Goal: Information Seeking & Learning: Learn about a topic

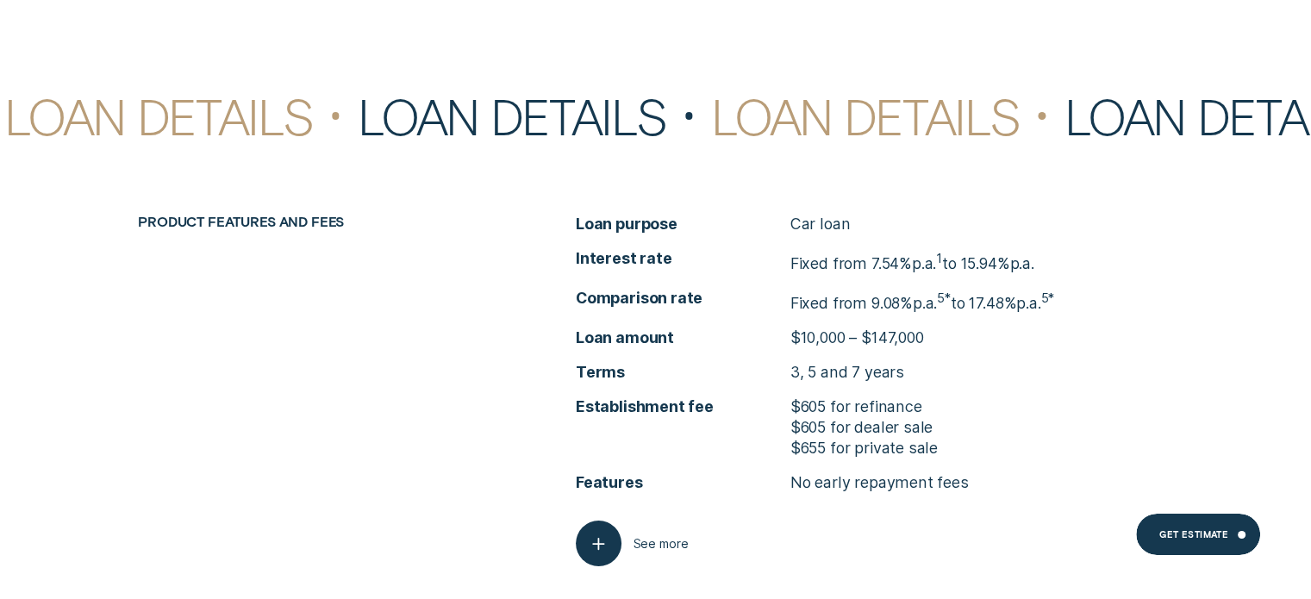
scroll to position [6403, 0]
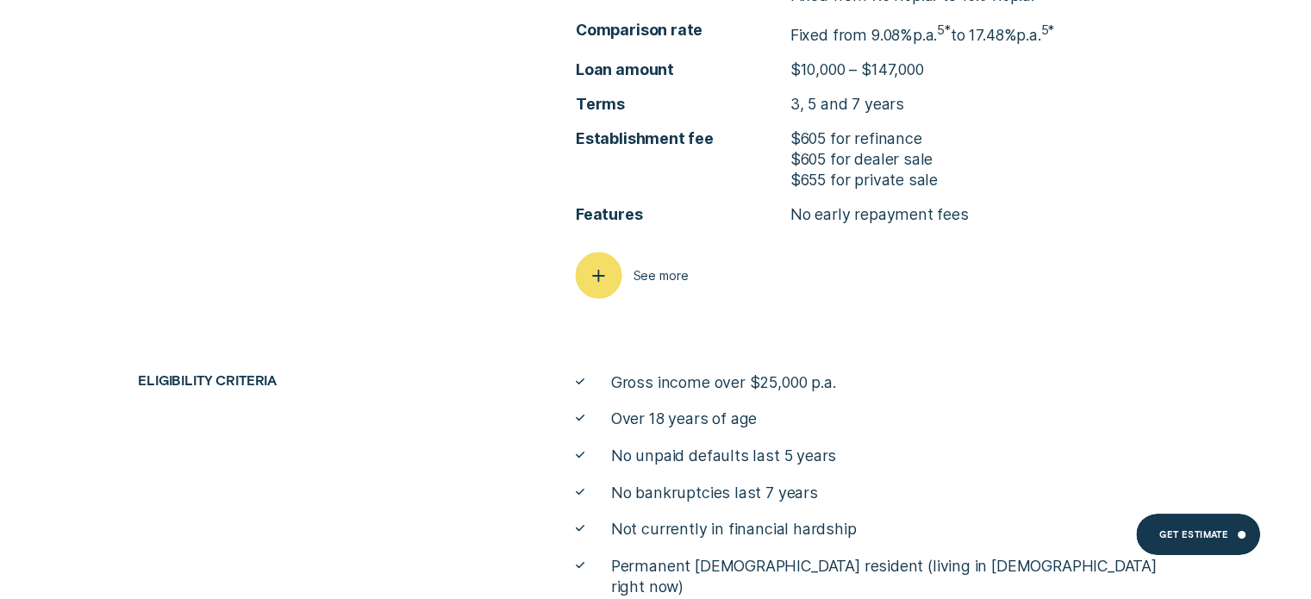
click at [616, 271] on div "button" at bounding box center [598, 275] width 47 height 47
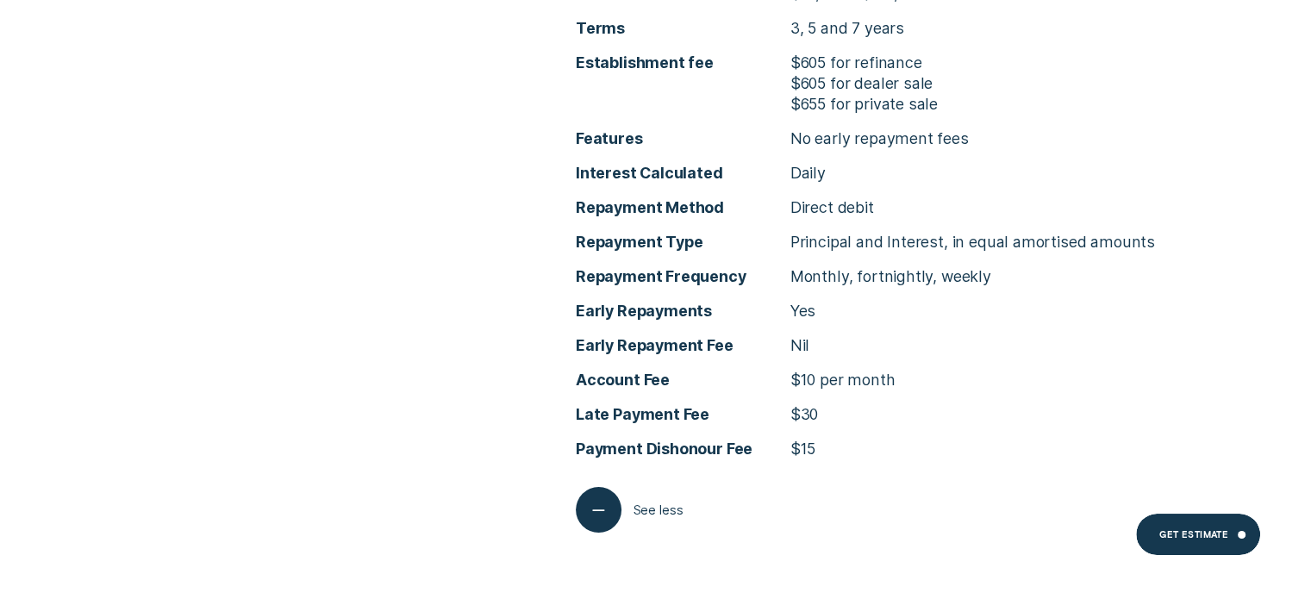
scroll to position [6490, 0]
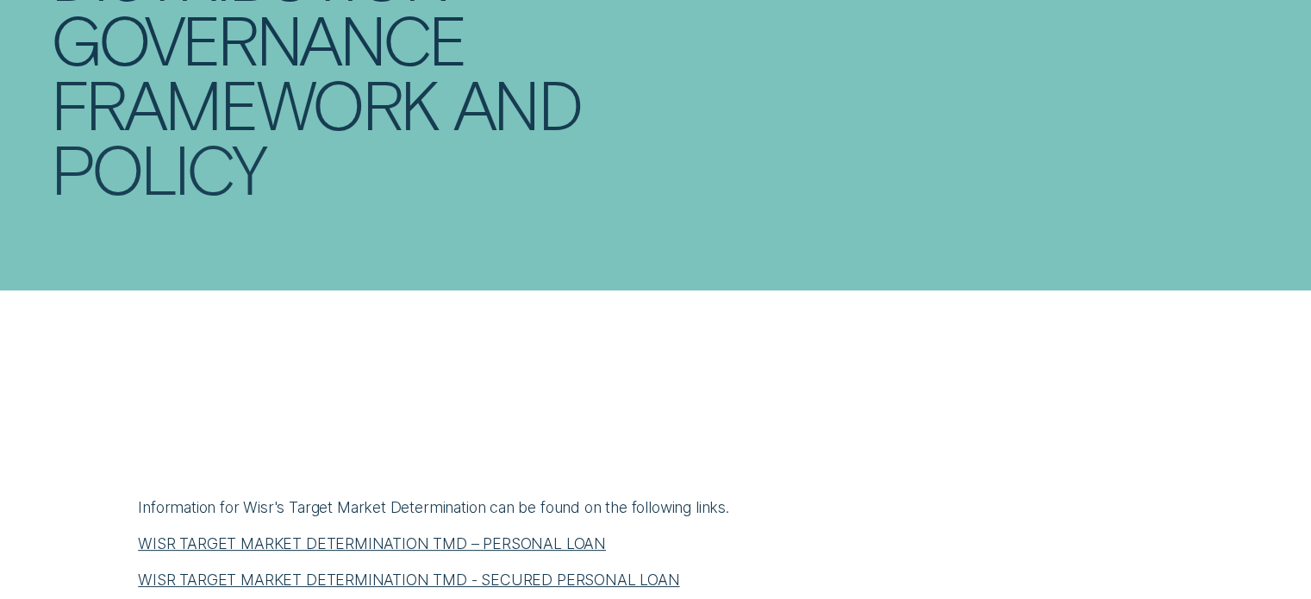
scroll to position [689, 0]
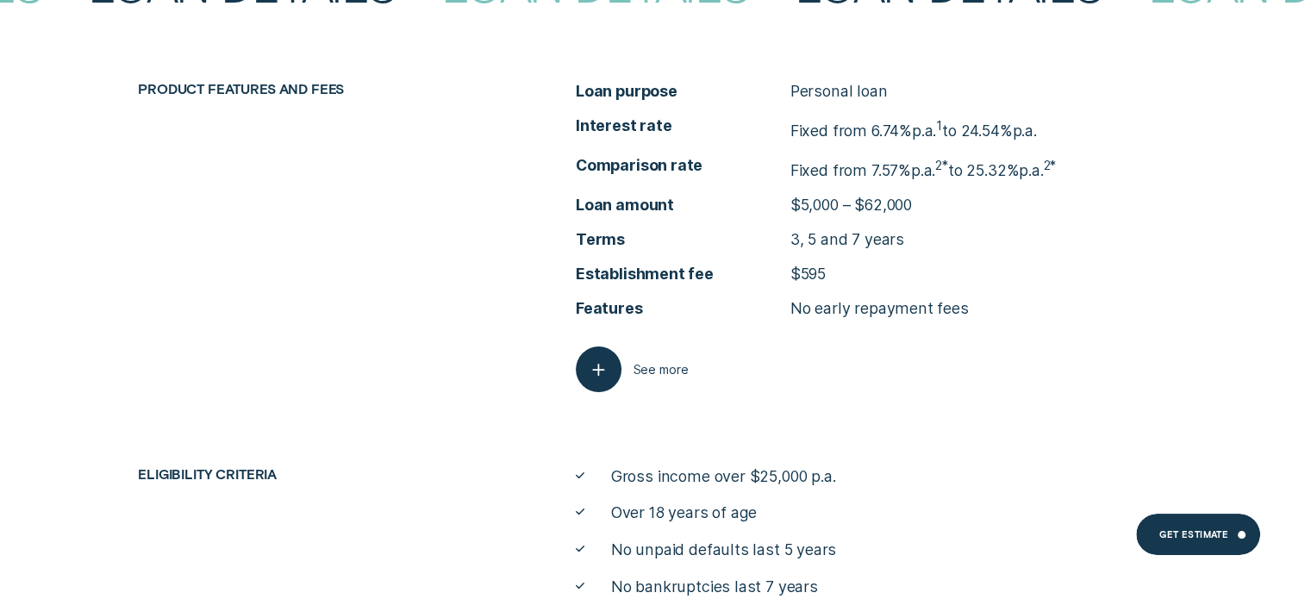
scroll to position [6801, 0]
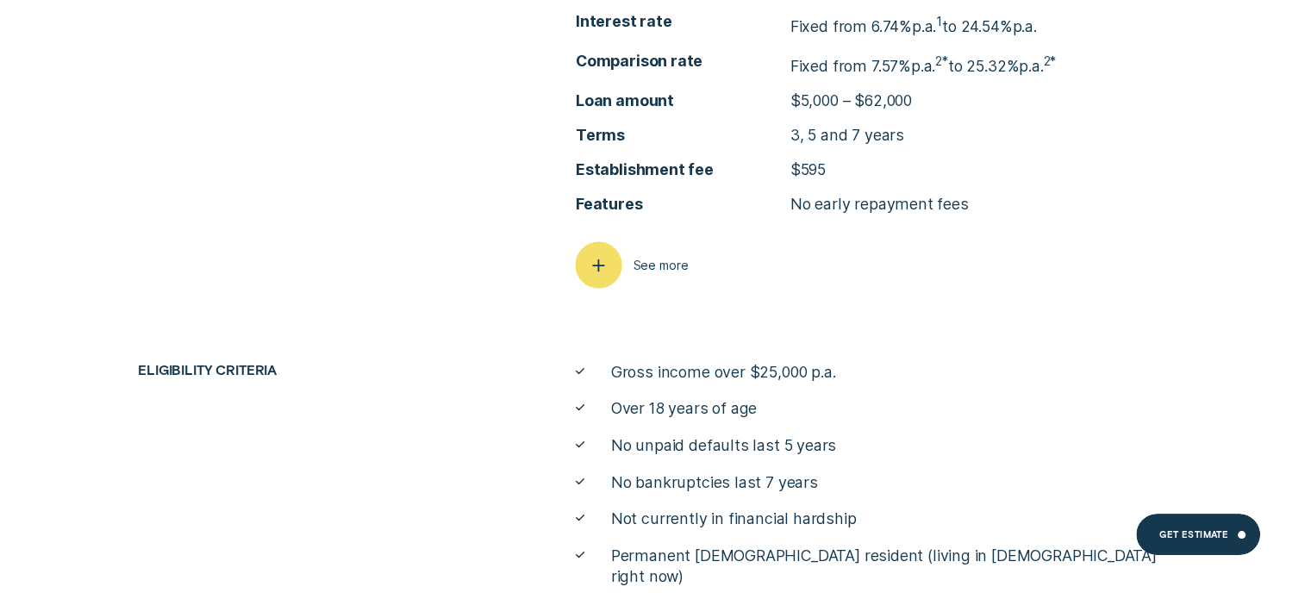
click at [579, 260] on div "button" at bounding box center [598, 264] width 47 height 47
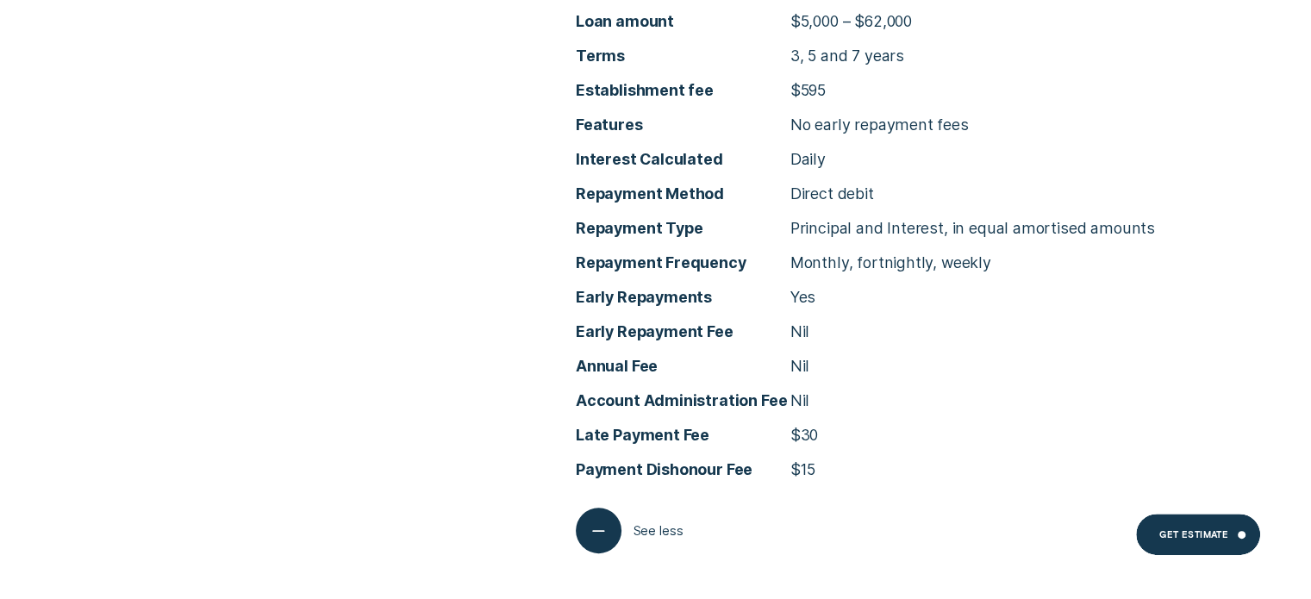
scroll to position [6887, 0]
